Goal: Find specific page/section: Find specific page/section

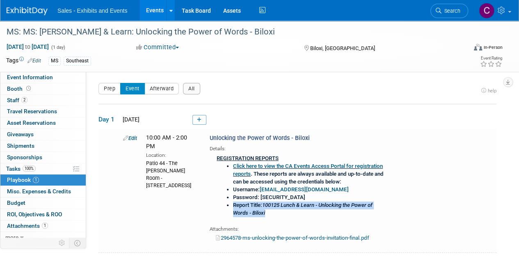
click at [155, 12] on link "Events" at bounding box center [155, 10] width 30 height 21
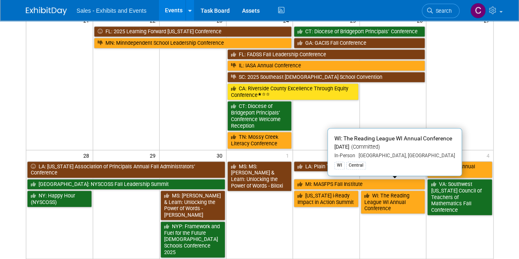
scroll to position [365, 0]
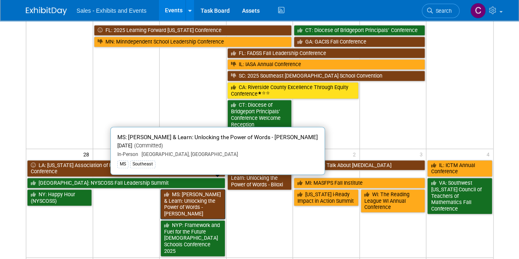
click at [200, 189] on link "MS: [PERSON_NAME] & Learn: Unlocking the Power of Words - [PERSON_NAME]" at bounding box center [193, 204] width 65 height 30
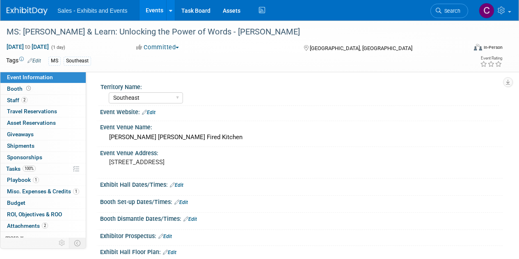
select select "Southeast"
